Goal: Find specific page/section: Find specific page/section

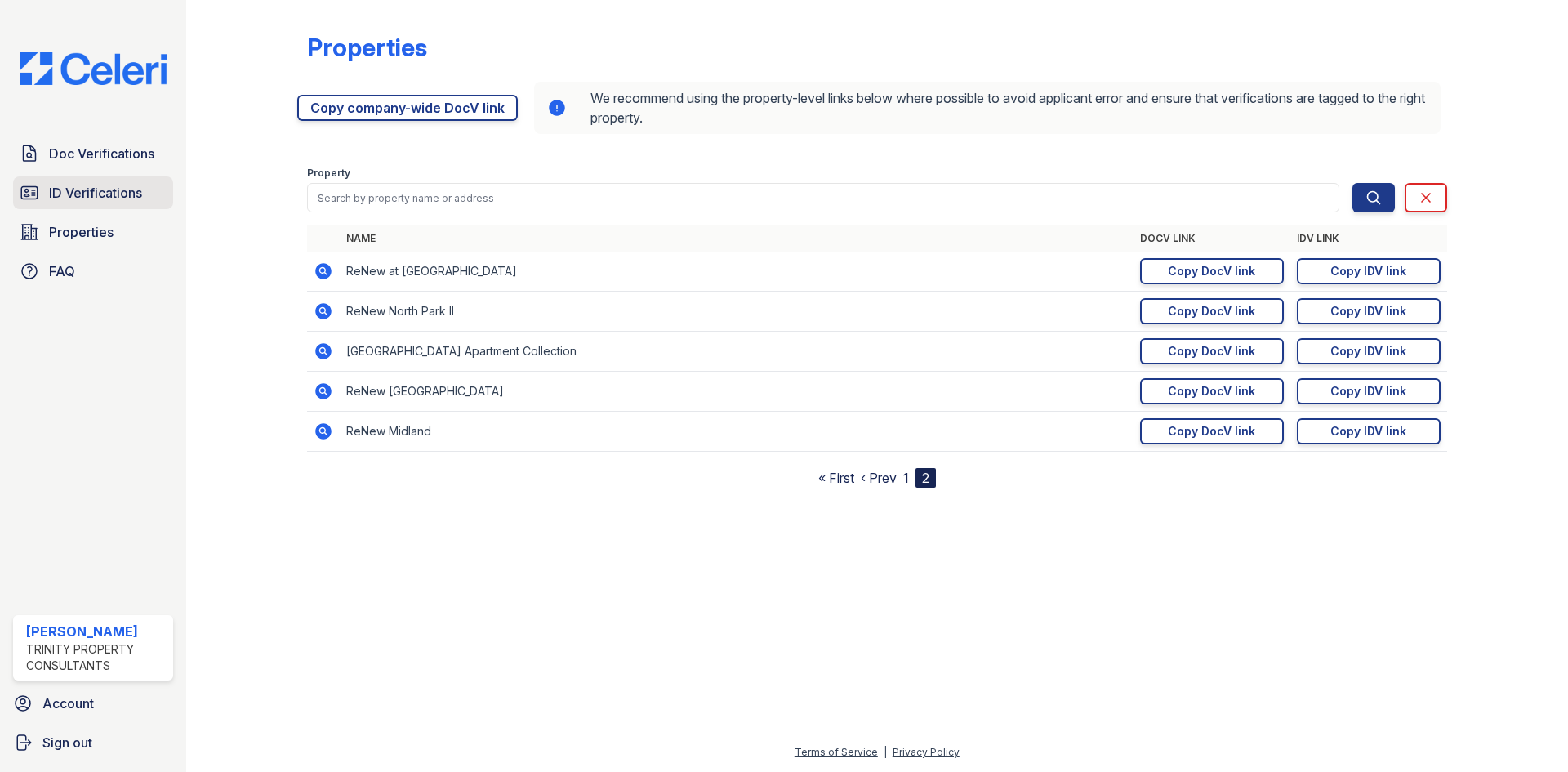
drag, startPoint x: 94, startPoint y: 150, endPoint x: 162, endPoint y: 187, distance: 77.4
click at [96, 150] on span "Doc Verifications" at bounding box center [102, 153] width 105 height 20
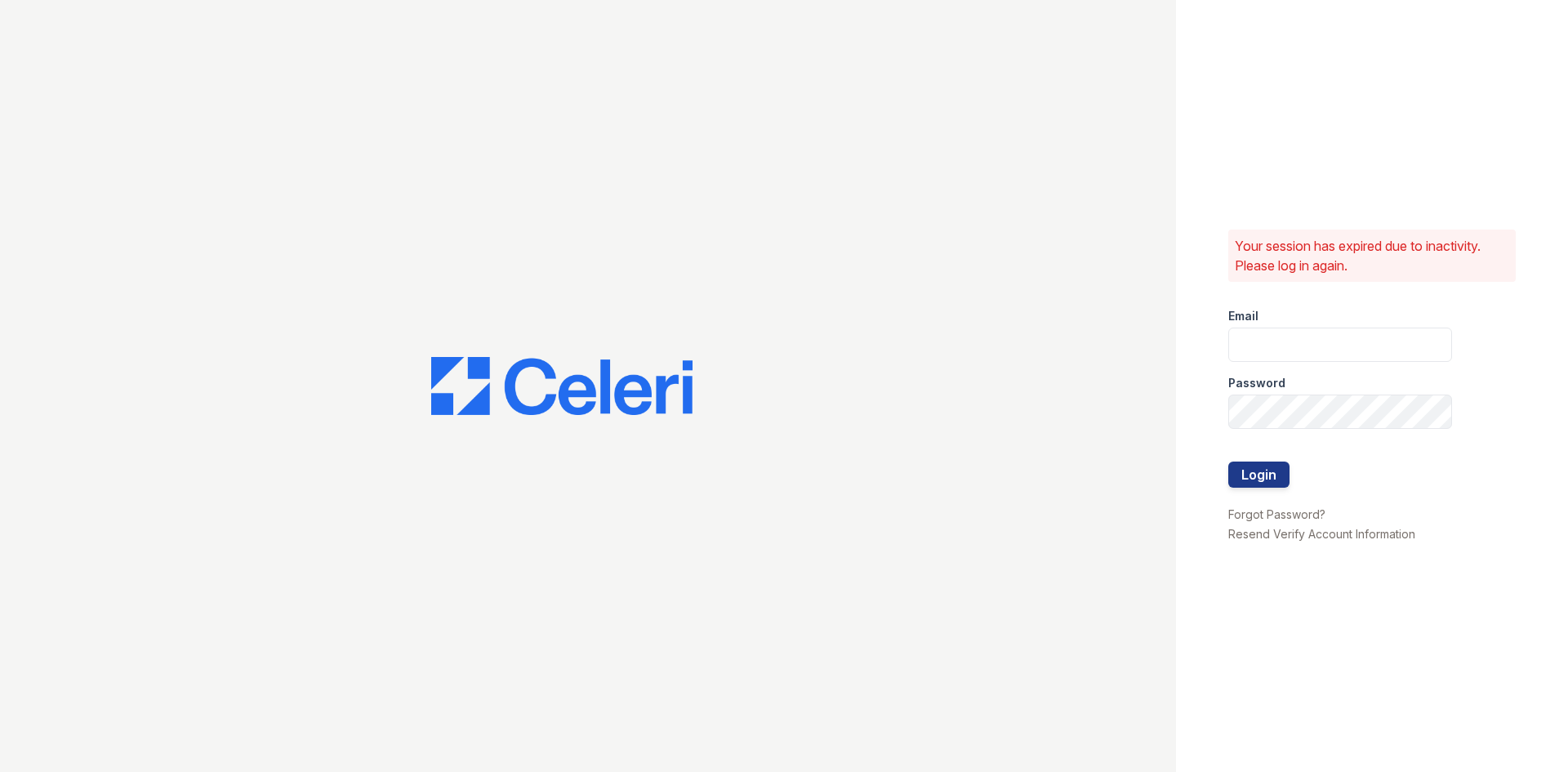
type input "kdominguez@trinity-pm.com"
click at [1251, 464] on button "Login" at bounding box center [1259, 474] width 62 height 26
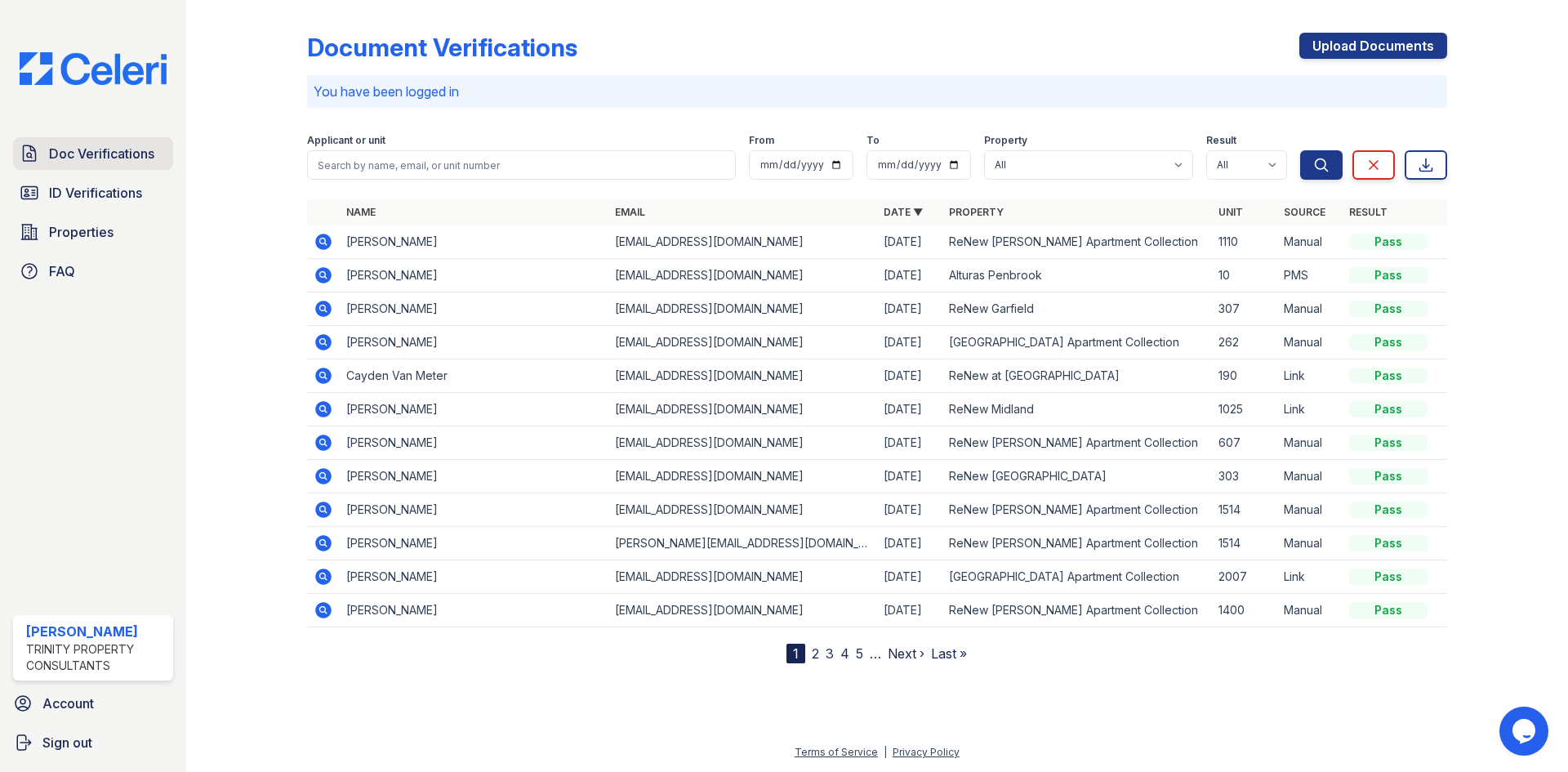
click at [135, 158] on span "Doc Verifications" at bounding box center [102, 153] width 105 height 20
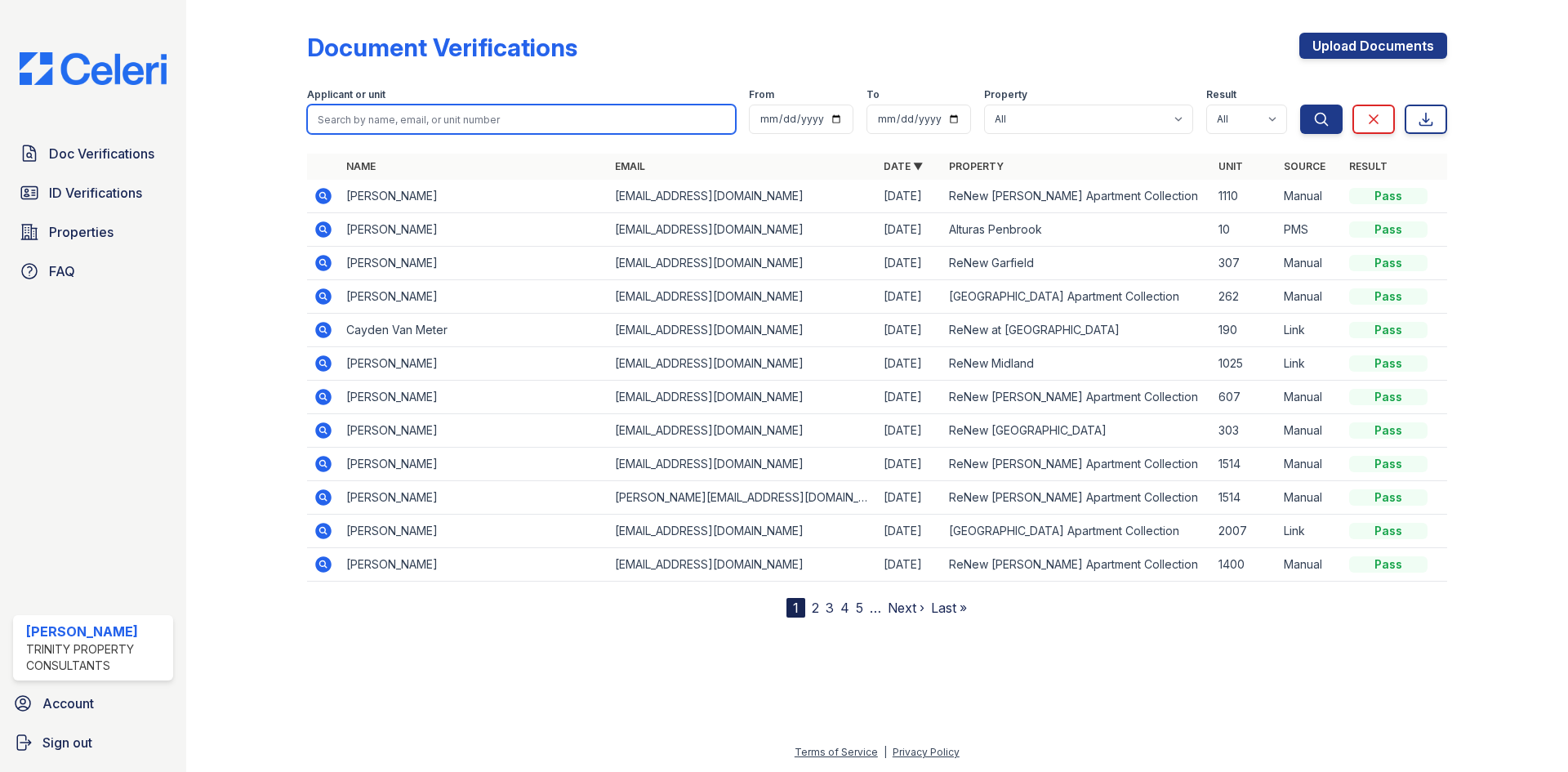
click at [494, 129] on input "search" at bounding box center [521, 118] width 429 height 29
drag, startPoint x: 502, startPoint y: 122, endPoint x: 512, endPoint y: 121, distance: 10.0
click at [505, 122] on input "search" at bounding box center [521, 118] width 429 height 29
type input "[PERSON_NAME]"
click at [1300, 104] on button "Search" at bounding box center [1321, 118] width 42 height 29
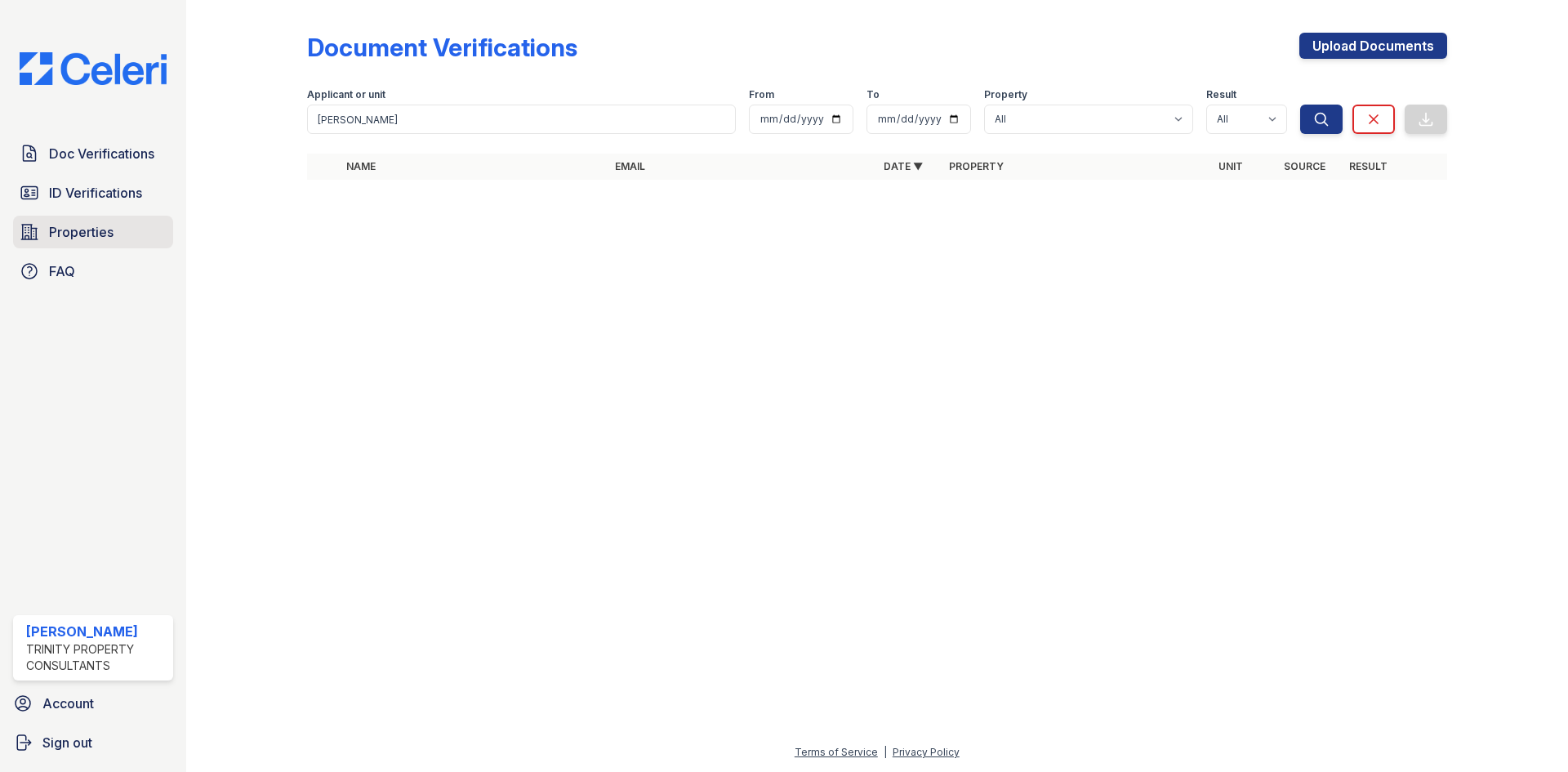
drag, startPoint x: 64, startPoint y: 225, endPoint x: 85, endPoint y: 226, distance: 21.0
click at [64, 225] on span "Properties" at bounding box center [81, 233] width 64 height 20
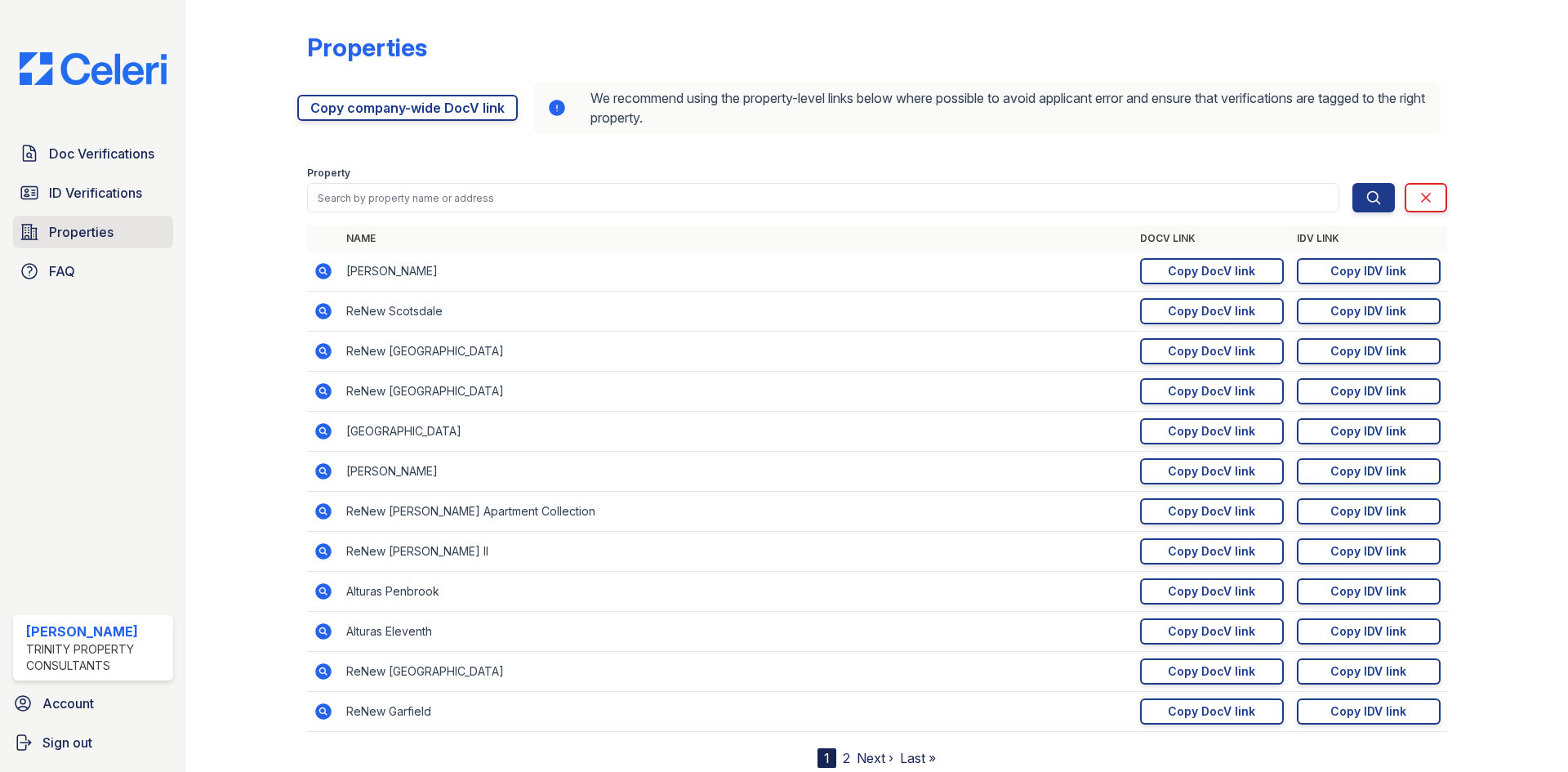
click at [92, 223] on span "Properties" at bounding box center [81, 233] width 64 height 20
click at [842, 757] on link "2" at bounding box center [846, 759] width 7 height 17
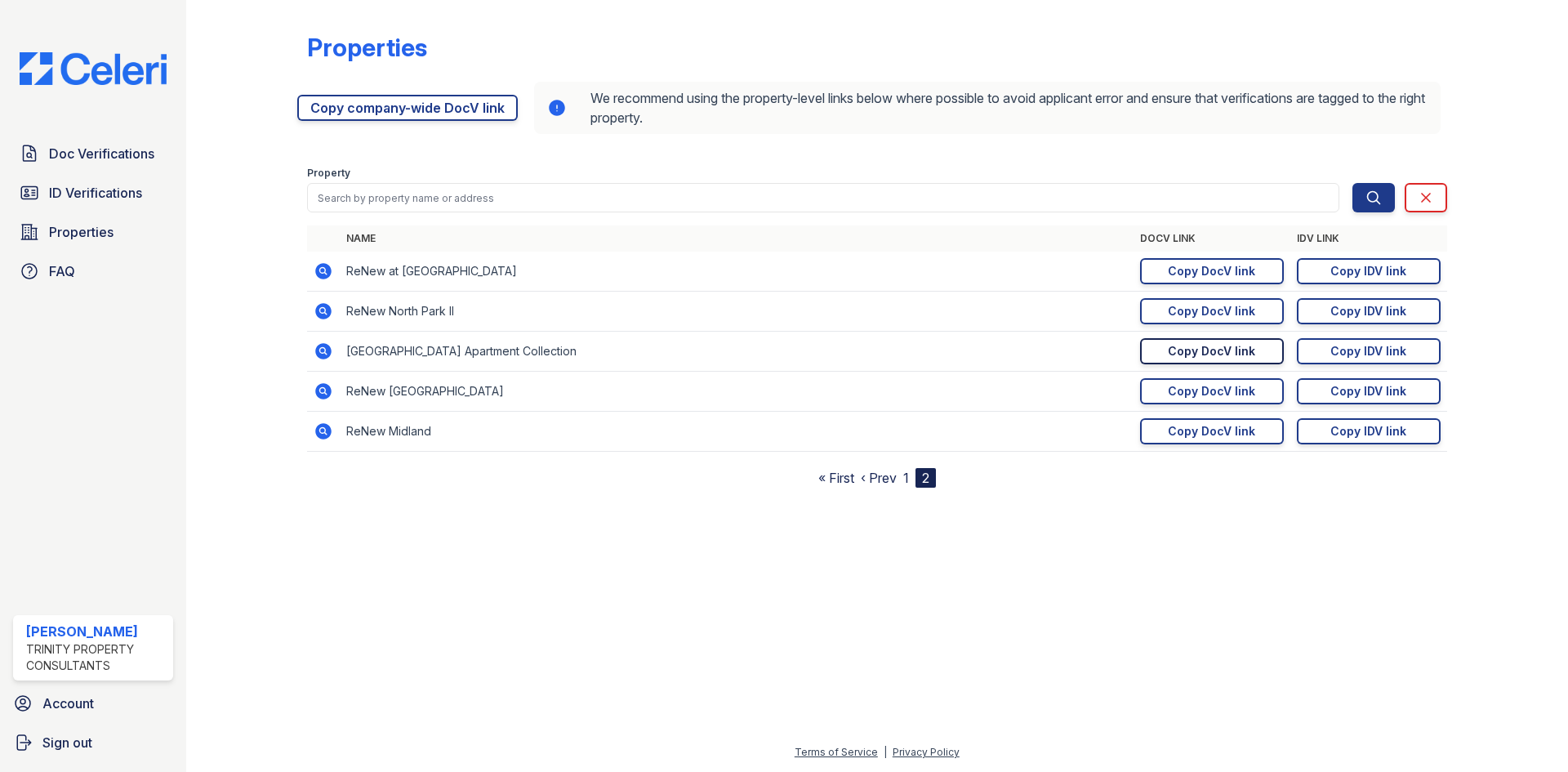
click at [1196, 344] on div "Copy DocV link" at bounding box center [1211, 352] width 87 height 17
click at [138, 159] on span "Doc Verifications" at bounding box center [102, 153] width 105 height 20
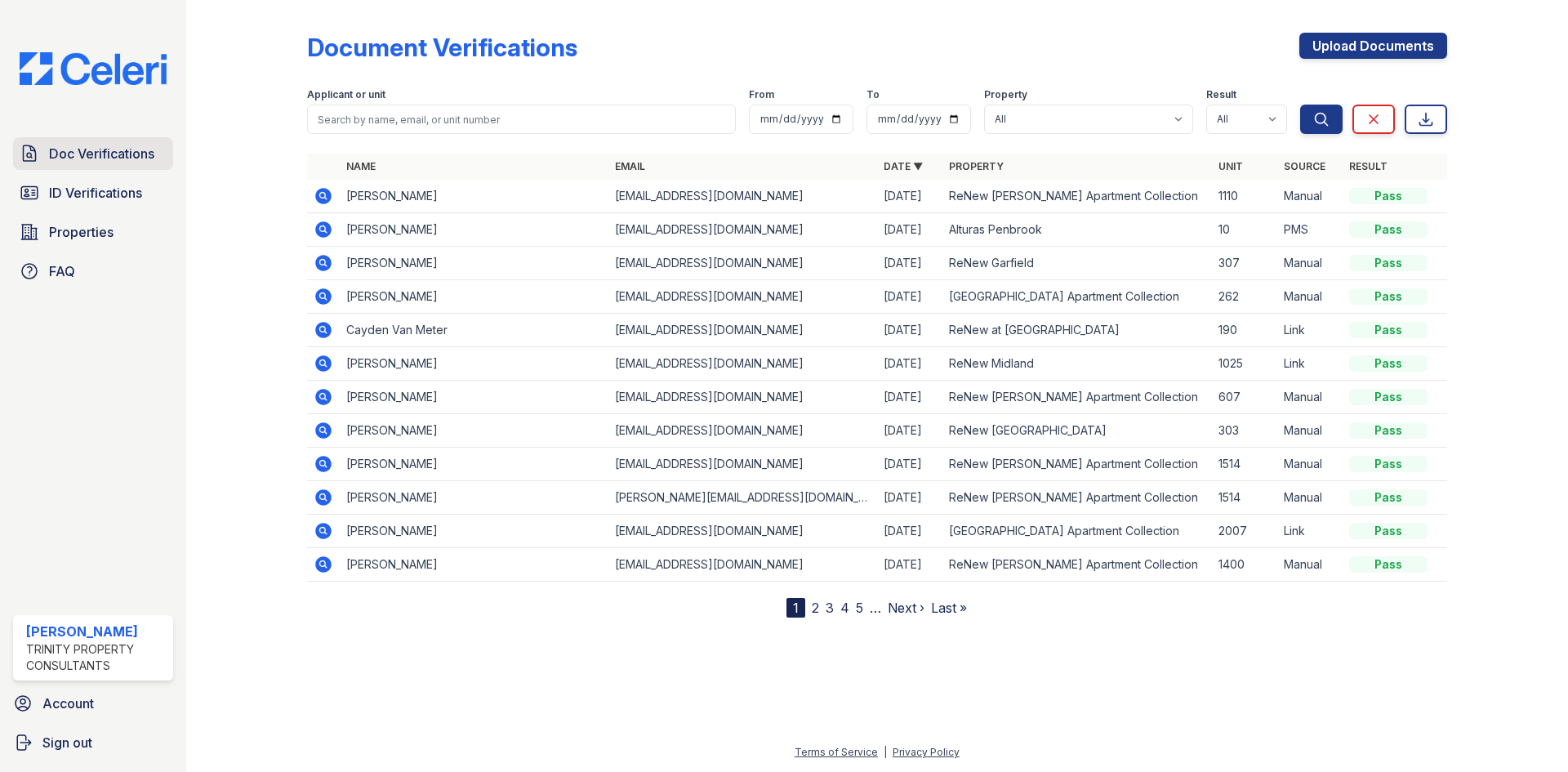
click at [136, 144] on span "Doc Verifications" at bounding box center [102, 153] width 105 height 20
click at [123, 165] on link "Doc Verifications" at bounding box center [93, 153] width 160 height 33
click at [127, 148] on span "Doc Verifications" at bounding box center [102, 153] width 105 height 20
click at [63, 194] on span "ID Verifications" at bounding box center [96, 193] width 93 height 20
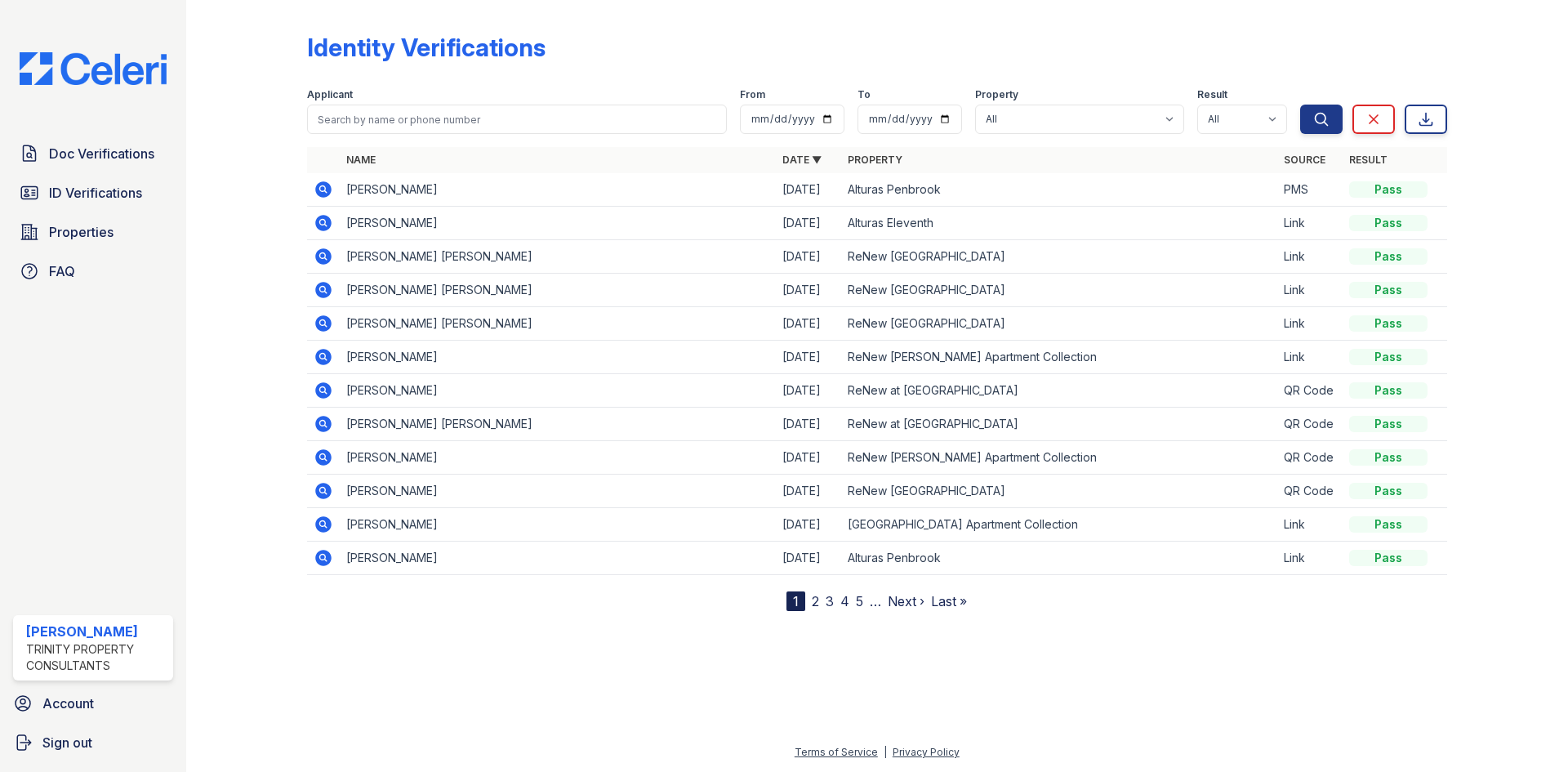
click at [97, 151] on span "Doc Verifications" at bounding box center [102, 153] width 105 height 20
